Goal: Information Seeking & Learning: Check status

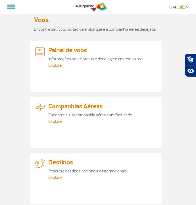
click at [56, 64] on link "Explore" at bounding box center [54, 65] width 13 height 5
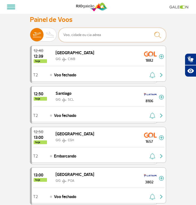
click at [95, 34] on input "text" at bounding box center [112, 35] width 108 height 14
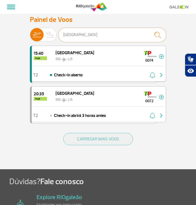
type input "[GEOGRAPHIC_DATA]"
click at [108, 65] on div "15:40 hoje [GEOGRAPHIC_DATA] GIG LIS 0074" at bounding box center [99, 56] width 134 height 20
click at [161, 55] on img at bounding box center [161, 56] width 5 height 5
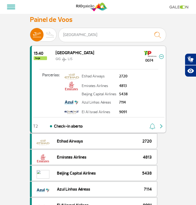
click at [77, 124] on span "Check-in aberto" at bounding box center [68, 126] width 29 height 6
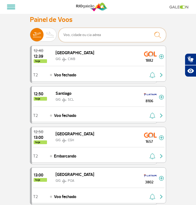
click at [80, 41] on input "text" at bounding box center [112, 35] width 108 height 14
type input "c"
type input "[GEOGRAPHIC_DATA]"
